Goal: Transaction & Acquisition: Download file/media

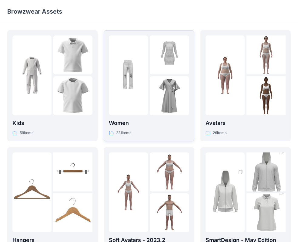
click at [128, 73] on img at bounding box center [128, 75] width 39 height 39
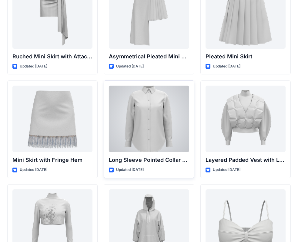
scroll to position [1744, 0]
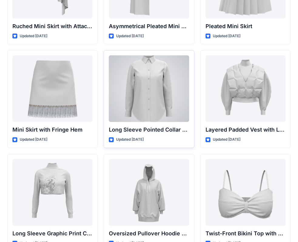
click at [148, 96] on div at bounding box center [149, 88] width 80 height 67
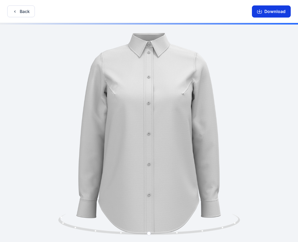
click at [259, 14] on button "Download" at bounding box center [271, 11] width 39 height 12
click at [25, 9] on button "Back" at bounding box center [21, 11] width 28 height 12
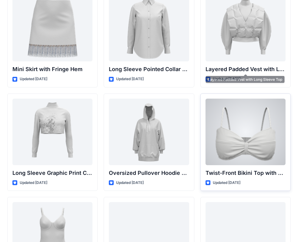
scroll to position [1835, 0]
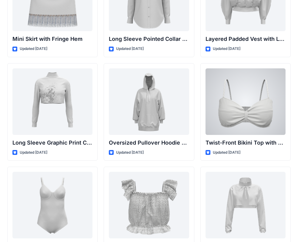
click at [244, 106] on div at bounding box center [245, 101] width 80 height 67
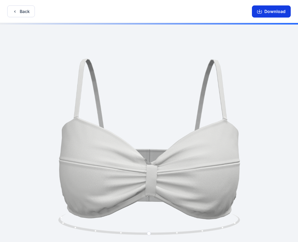
click at [265, 15] on button "Download" at bounding box center [271, 11] width 39 height 12
click at [26, 11] on button "Back" at bounding box center [21, 11] width 28 height 12
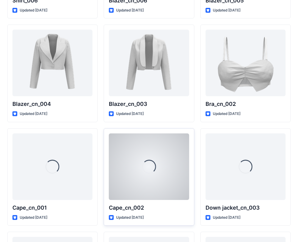
scroll to position [3668, 0]
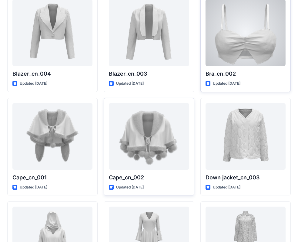
click at [240, 57] on div at bounding box center [245, 32] width 80 height 67
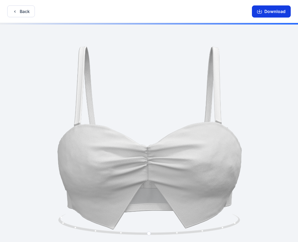
click at [277, 12] on button "Download" at bounding box center [271, 11] width 39 height 12
click at [18, 11] on button "Back" at bounding box center [21, 11] width 28 height 12
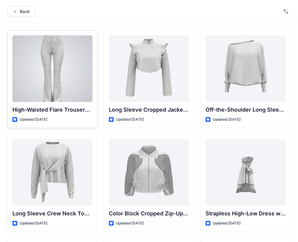
click at [60, 75] on div at bounding box center [52, 68] width 80 height 67
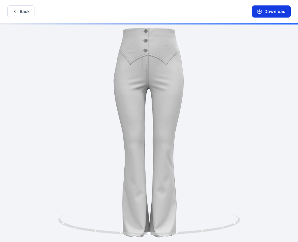
click at [264, 10] on button "Download" at bounding box center [271, 11] width 39 height 12
